Goal: Task Accomplishment & Management: Use online tool/utility

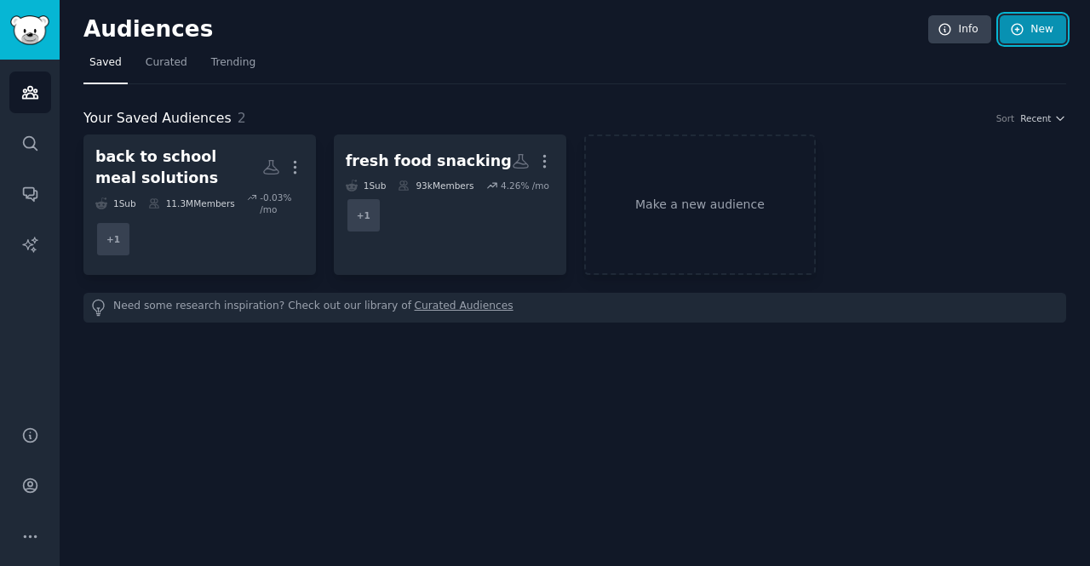
click at [1032, 32] on link "New" at bounding box center [1033, 29] width 66 height 29
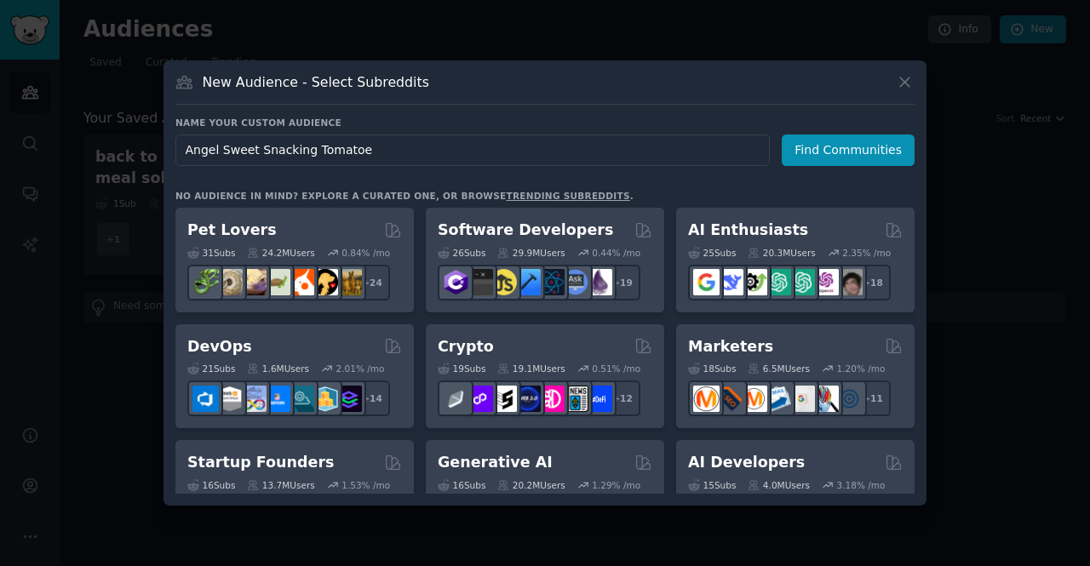
type input "Angel Sweet Snacking Tomatoes"
click at [862, 149] on button "Find Communities" at bounding box center [848, 151] width 133 height 32
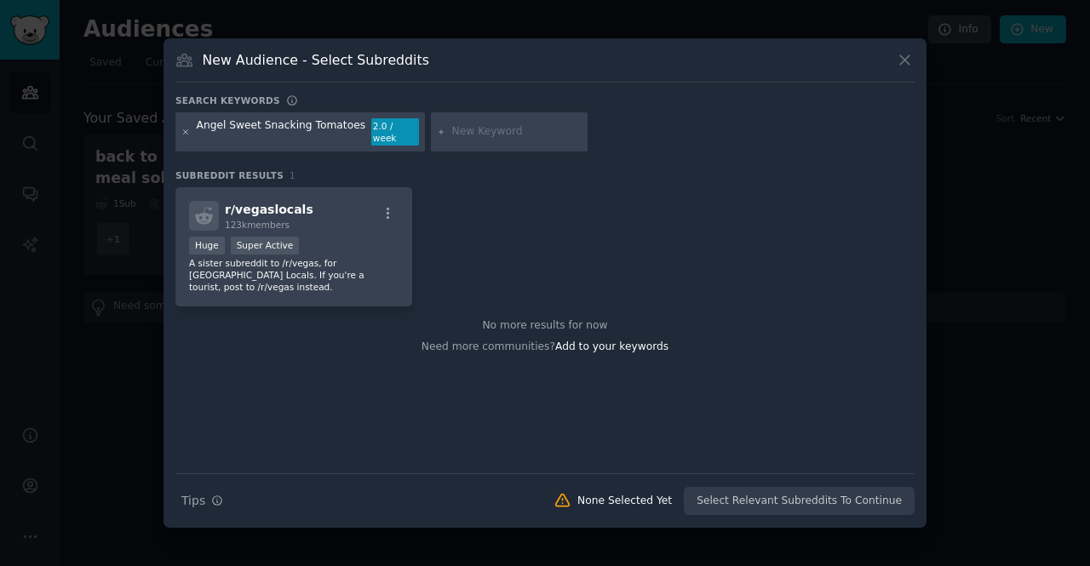
click at [186, 132] on icon at bounding box center [186, 131] width 4 height 4
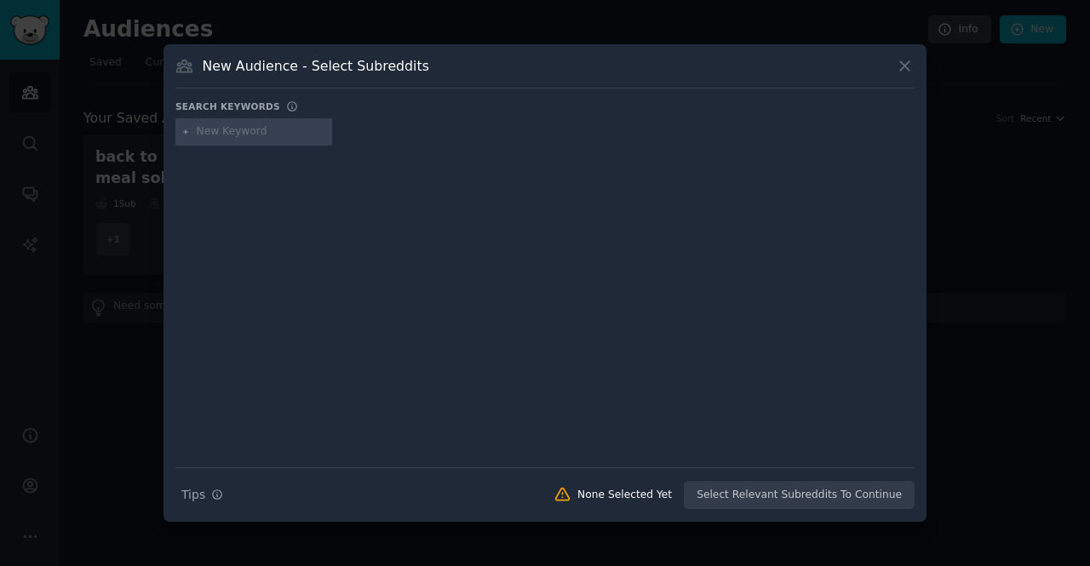
click at [900, 63] on icon at bounding box center [905, 66] width 18 height 18
